Goal: Check status: Check status

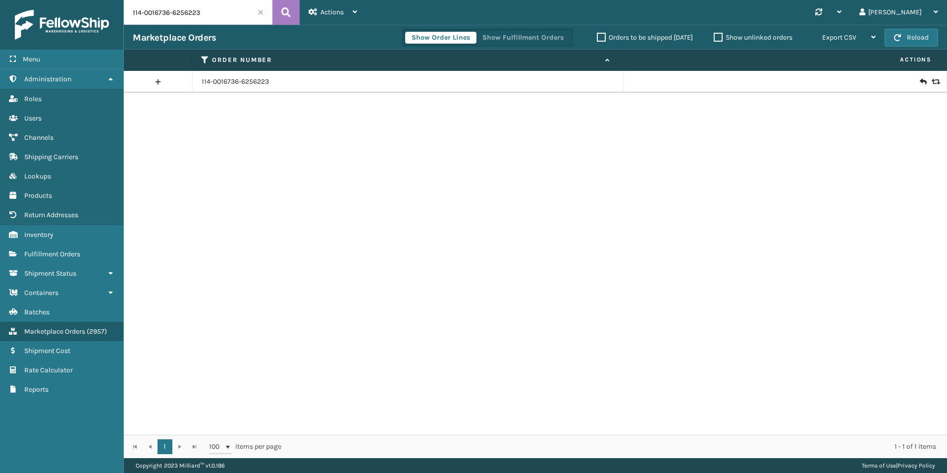
click at [245, 9] on input "114-0016736-6256223" at bounding box center [198, 12] width 149 height 25
click at [59, 255] on span "Fulfillment Orders" at bounding box center [52, 254] width 56 height 8
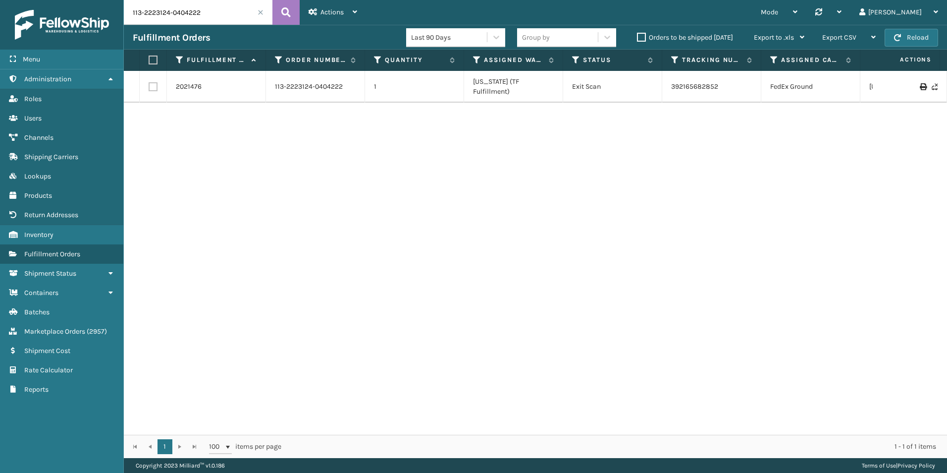
click at [216, 12] on input "113-2223124-0404222" at bounding box center [198, 12] width 149 height 25
drag, startPoint x: 216, startPoint y: 12, endPoint x: 209, endPoint y: 15, distance: 7.8
click at [209, 15] on input "113-2223124-0404222" at bounding box center [198, 12] width 149 height 25
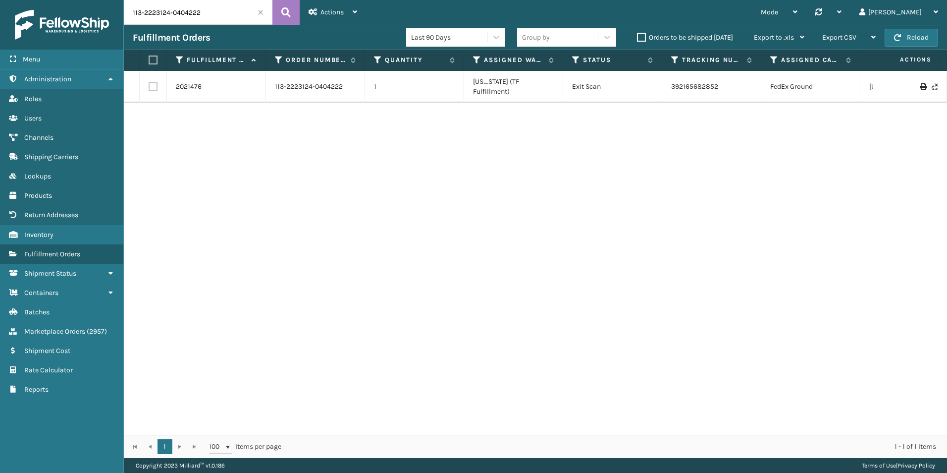
click at [209, 15] on input "113-2223124-0404222" at bounding box center [198, 12] width 149 height 25
paste input "47029"
type input "47029"
click at [281, 10] on icon at bounding box center [285, 12] width 9 height 15
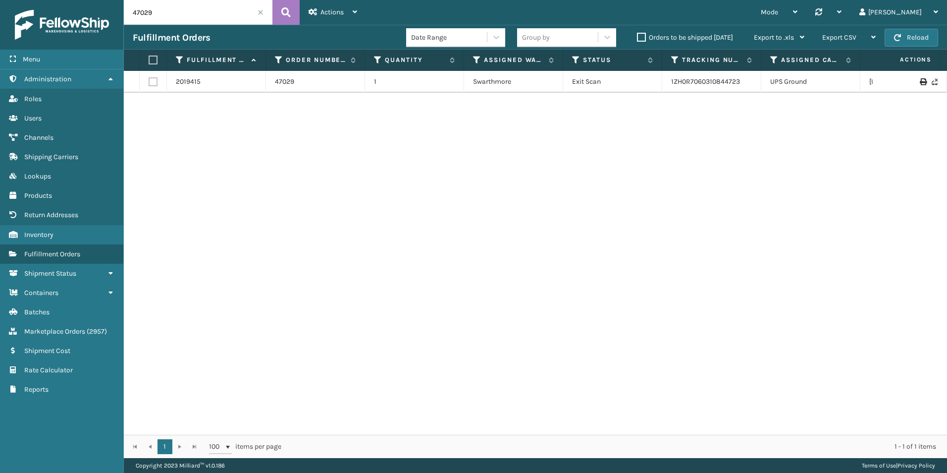
drag, startPoint x: 196, startPoint y: 82, endPoint x: 205, endPoint y: 80, distance: 9.6
click at [196, 82] on link "2019415" at bounding box center [188, 82] width 25 height 10
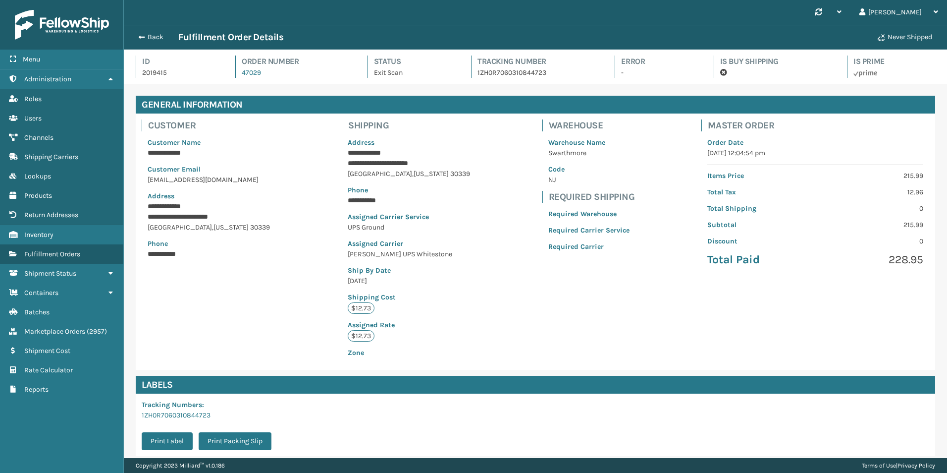
scroll to position [24, 823]
